Goal: Download file/media

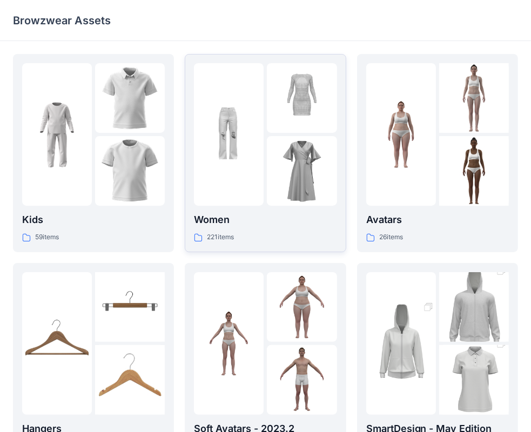
click at [267, 227] on div "Women 221 items" at bounding box center [265, 227] width 143 height 31
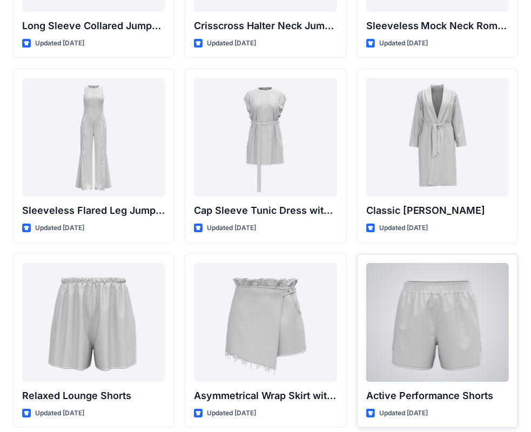
scroll to position [2366, 0]
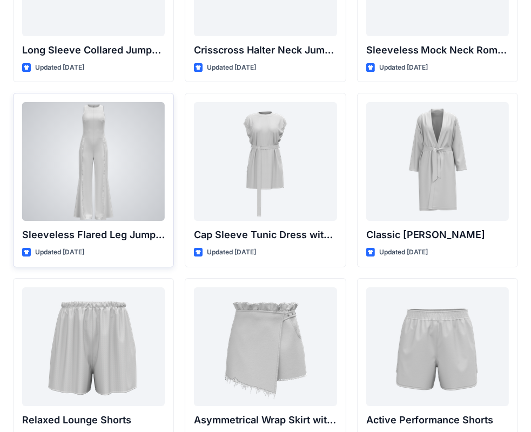
click at [155, 138] on div at bounding box center [93, 161] width 143 height 119
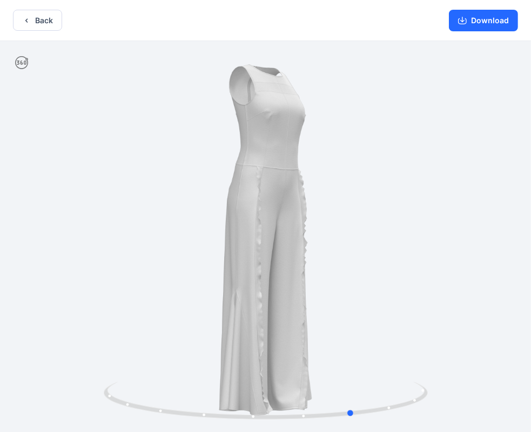
drag, startPoint x: 201, startPoint y: 240, endPoint x: 289, endPoint y: 235, distance: 88.1
click at [289, 235] on div at bounding box center [265, 237] width 531 height 393
click at [47, 30] on button "Back" at bounding box center [37, 20] width 49 height 21
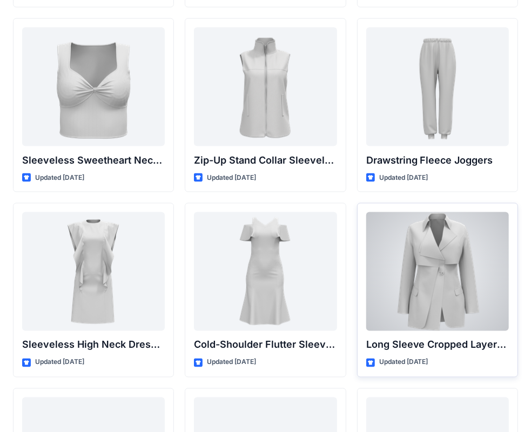
scroll to position [3791, 0]
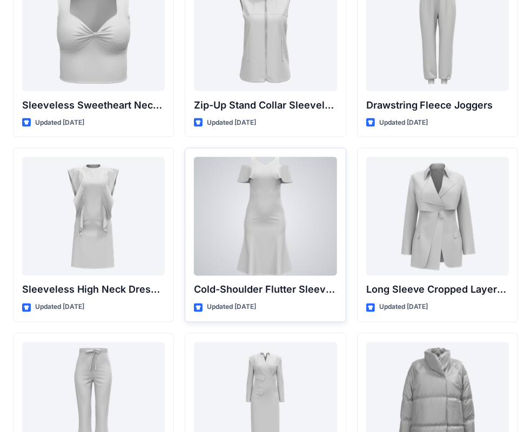
click at [244, 210] on div at bounding box center [265, 216] width 143 height 119
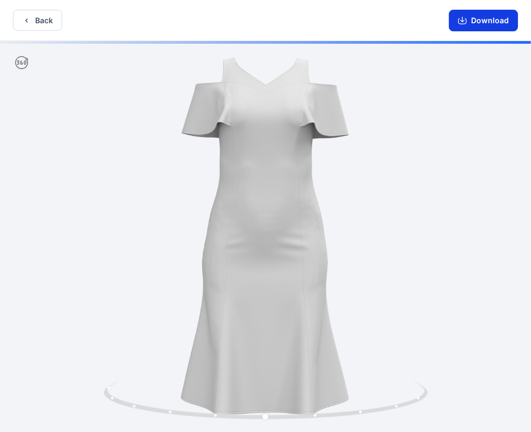
click at [487, 19] on button "Download" at bounding box center [483, 21] width 69 height 22
